Goal: Ask a question

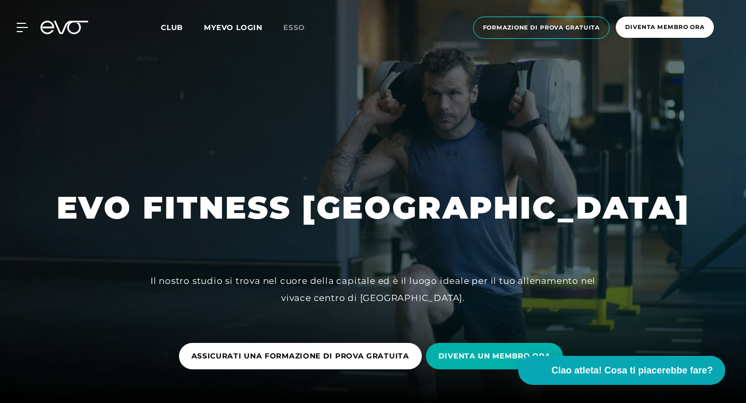
click at [584, 97] on div at bounding box center [373, 201] width 746 height 403
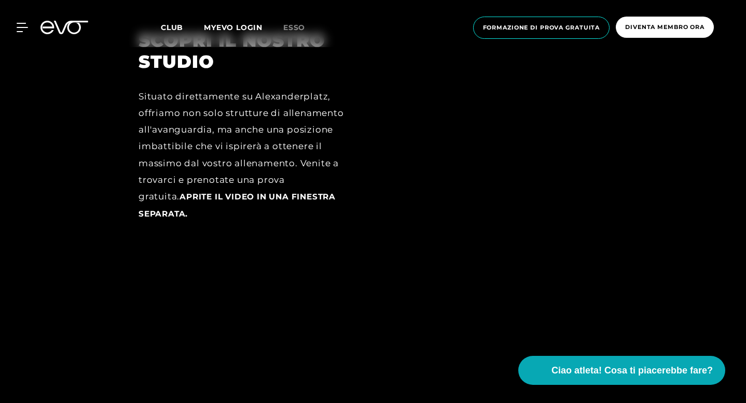
scroll to position [1168, 0]
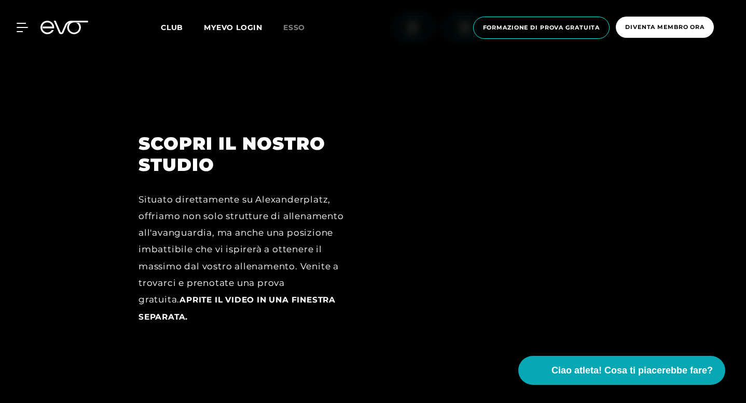
click at [479, 39] on span at bounding box center [464, 27] width 38 height 23
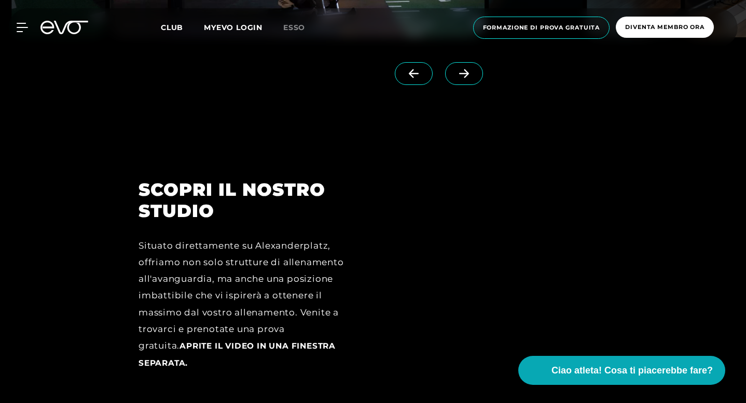
scroll to position [1121, 0]
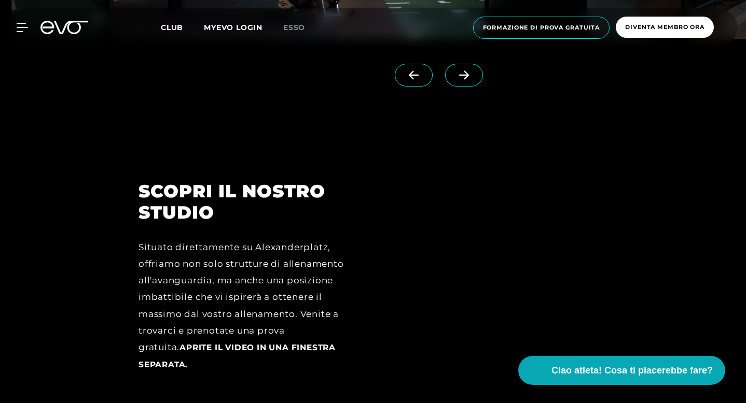
click at [487, 105] on link at bounding box center [466, 84] width 42 height 41
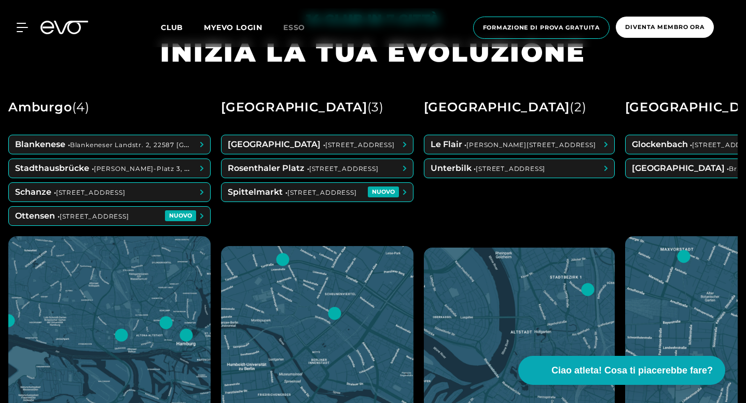
scroll to position [290, 0]
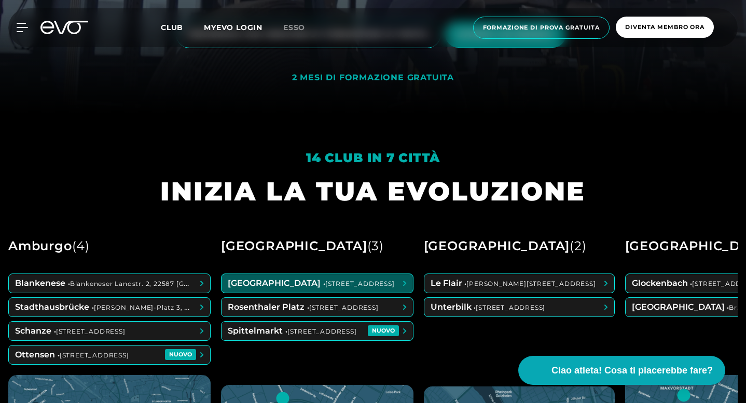
click at [343, 293] on span at bounding box center [316, 283] width 191 height 19
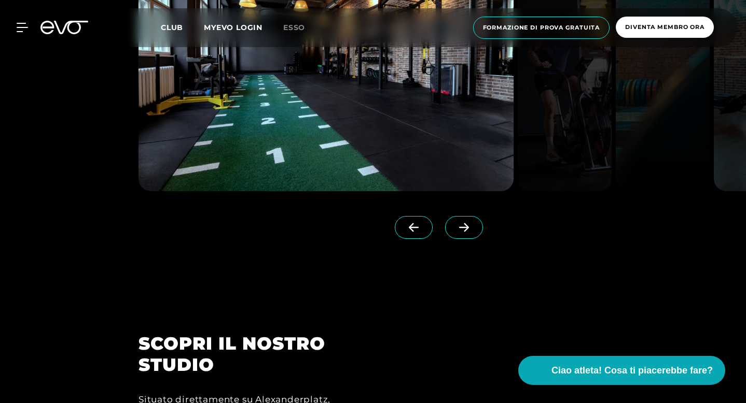
scroll to position [969, 0]
click at [476, 239] on span at bounding box center [464, 227] width 38 height 23
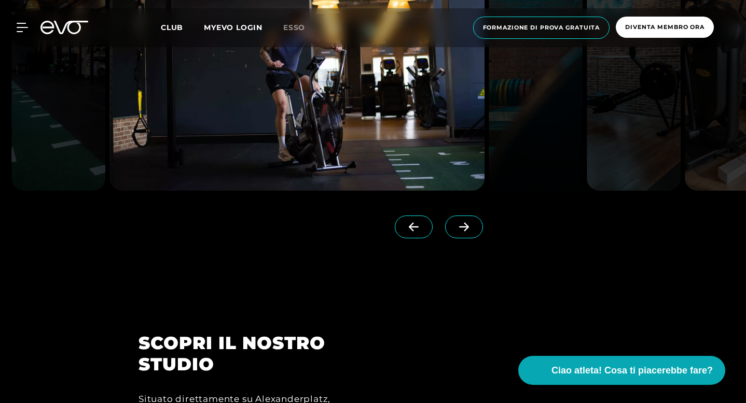
click at [476, 239] on span at bounding box center [464, 227] width 38 height 23
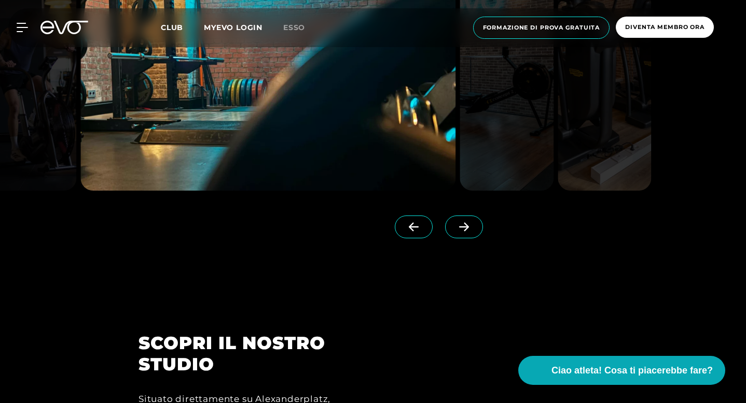
click at [469, 232] on icon at bounding box center [464, 227] width 10 height 9
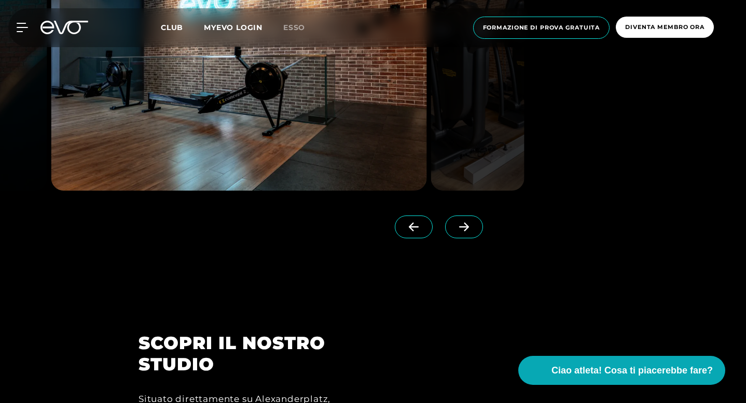
click at [469, 232] on icon at bounding box center [464, 227] width 10 height 9
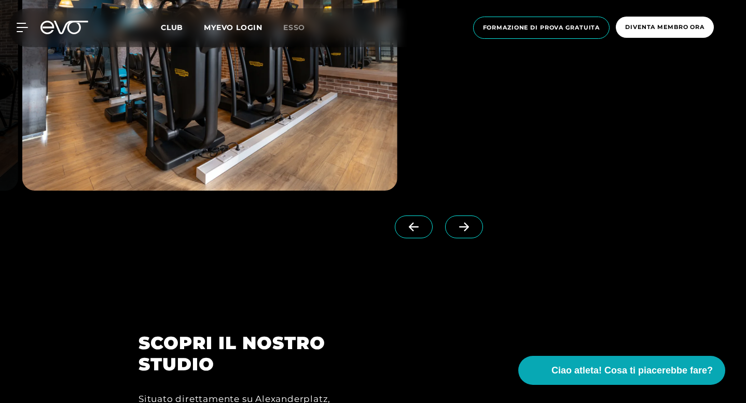
click at [469, 232] on icon at bounding box center [464, 227] width 10 height 9
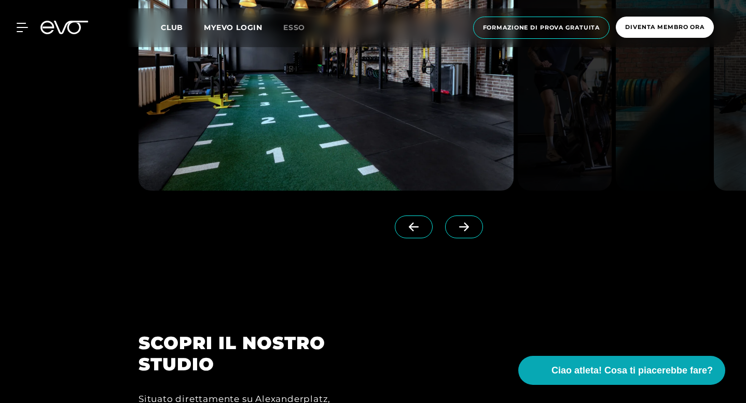
click at [469, 232] on icon at bounding box center [464, 227] width 10 height 9
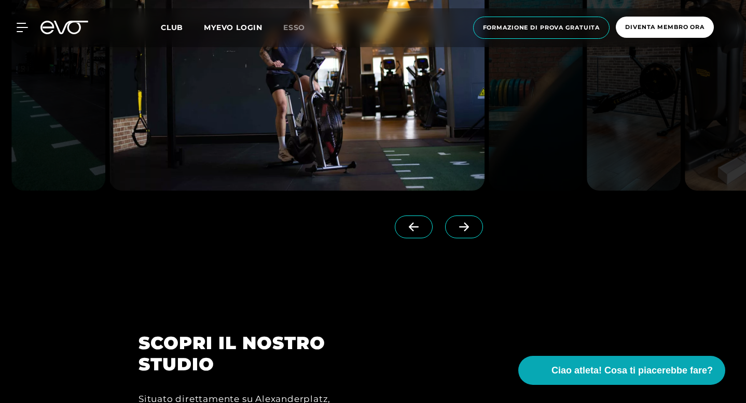
click at [469, 232] on icon at bounding box center [464, 227] width 10 height 9
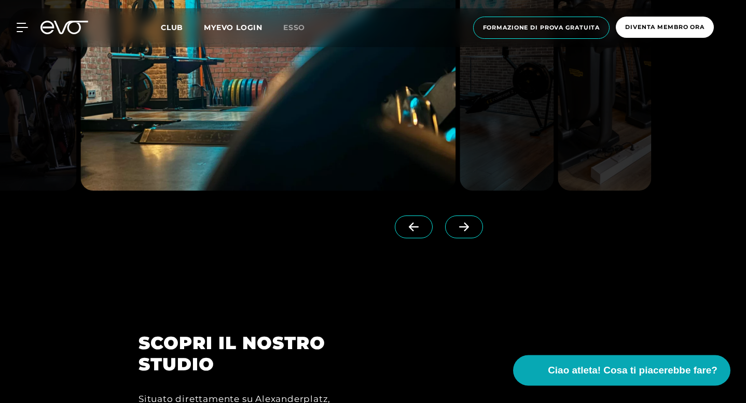
click at [607, 380] on button "Ciao atleta! Cosa ti piacerebbe fare?" at bounding box center [621, 371] width 217 height 31
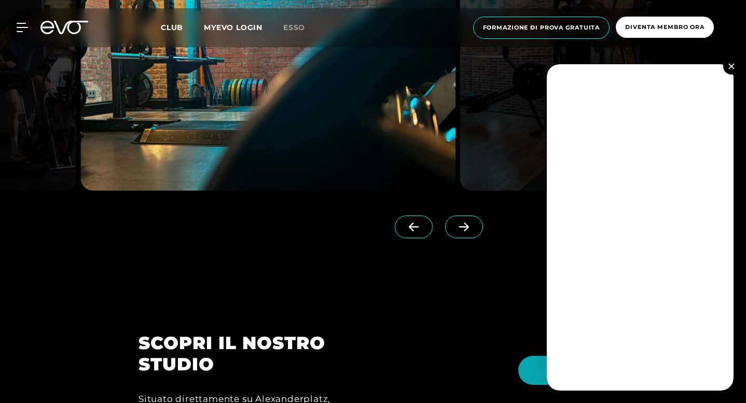
click at [734, 62] on button at bounding box center [731, 66] width 17 height 17
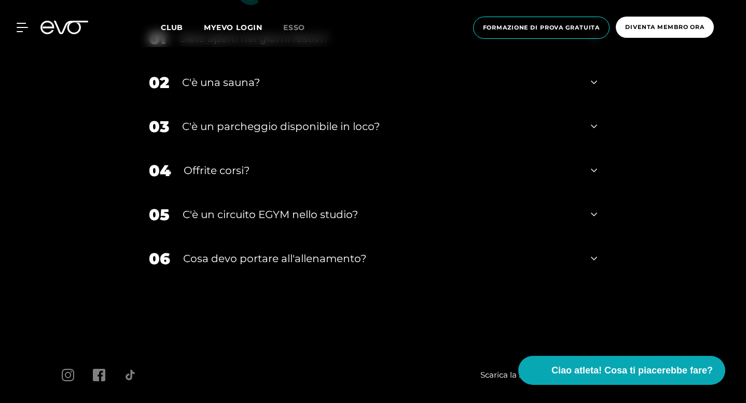
scroll to position [3703, 0]
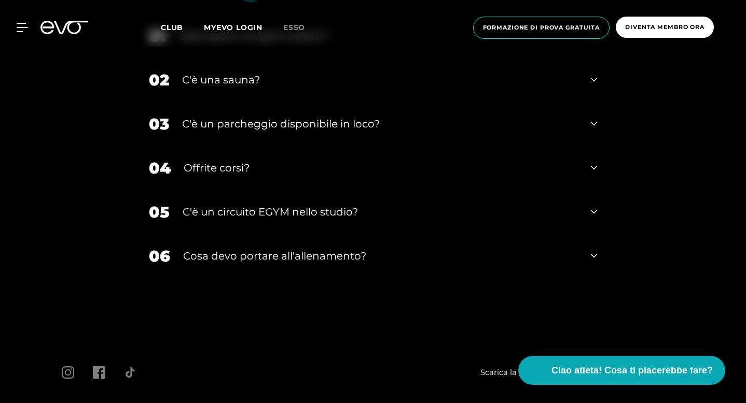
click at [175, 190] on div "04 Offrite corsi?" at bounding box center [372, 168] width 469 height 44
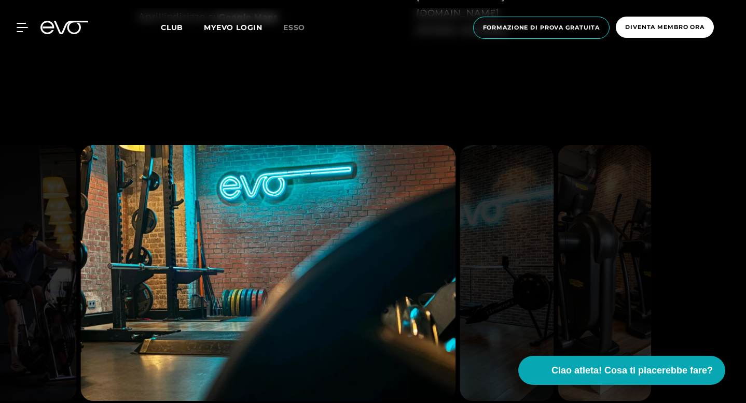
scroll to position [0, 0]
